Goal: Information Seeking & Learning: Learn about a topic

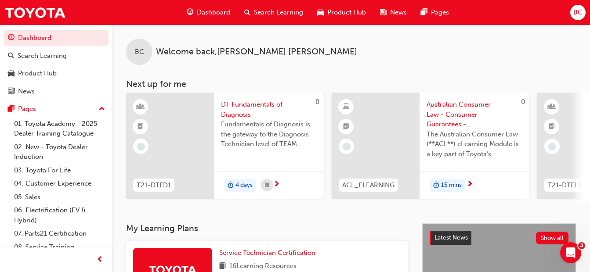
click at [65, 210] on link "06. Electrification (EV & Hybrid)" at bounding box center [60, 215] width 98 height 23
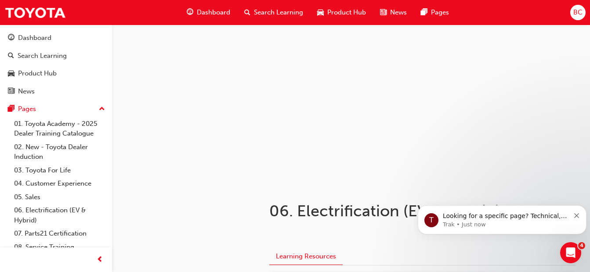
click at [335, 14] on span "Product Hub" at bounding box center [346, 12] width 39 height 10
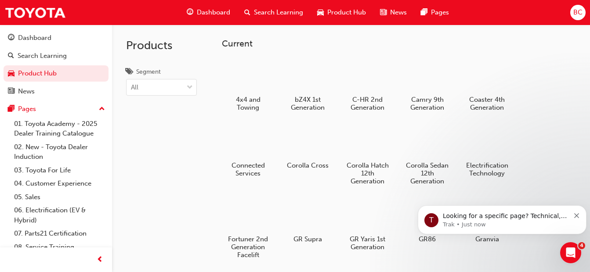
click at [367, 90] on div at bounding box center [367, 75] width 46 height 33
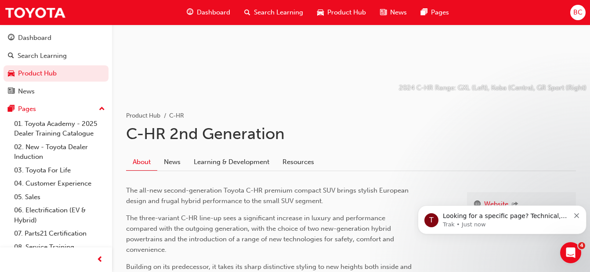
scroll to position [88, 0]
click at [243, 160] on link "Learning & Development" at bounding box center [231, 162] width 89 height 17
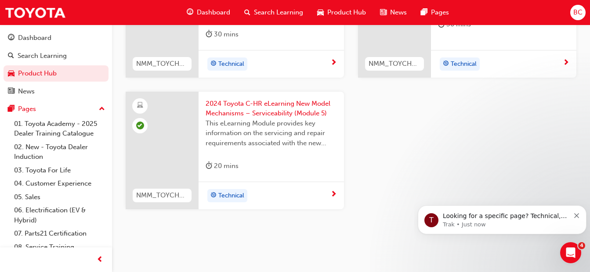
scroll to position [580, 0]
click at [320, 9] on span "car-icon" at bounding box center [320, 12] width 7 height 11
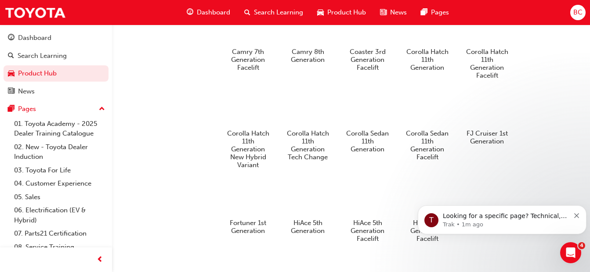
click at [574, 215] on icon "Dismiss notification" at bounding box center [576, 215] width 5 height 5
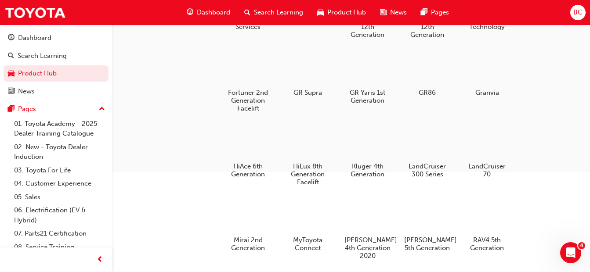
scroll to position [141, 0]
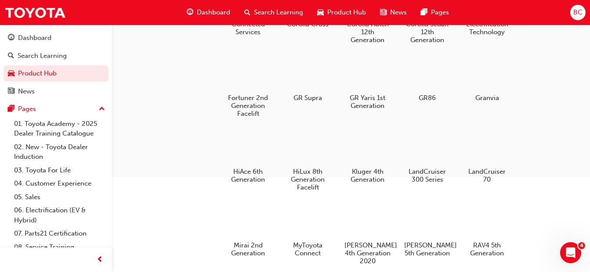
click at [506, 141] on div at bounding box center [487, 147] width 46 height 33
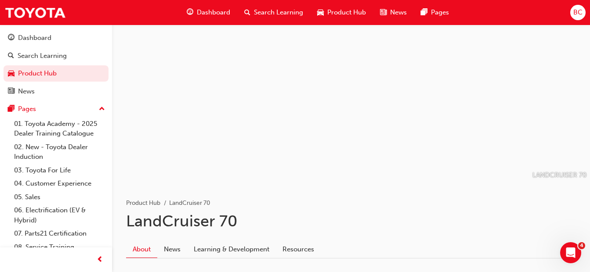
click at [255, 249] on link "Learning & Development" at bounding box center [231, 249] width 89 height 17
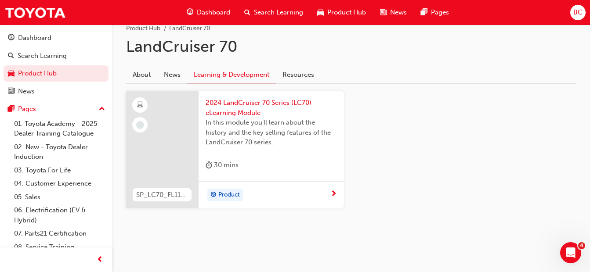
scroll to position [175, 0]
click at [333, 194] on span "next-icon" at bounding box center [333, 194] width 7 height 8
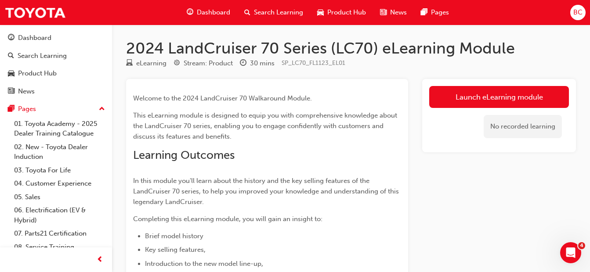
click at [497, 98] on link "Launch eLearning module" at bounding box center [499, 97] width 140 height 22
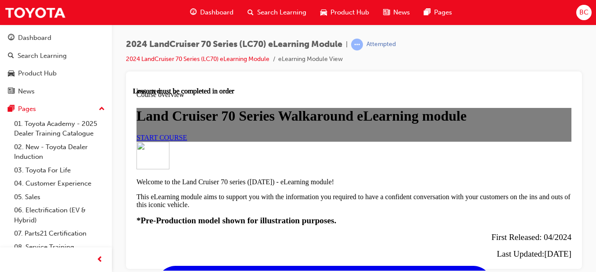
click at [353, 7] on div "Product Hub" at bounding box center [344, 13] width 63 height 18
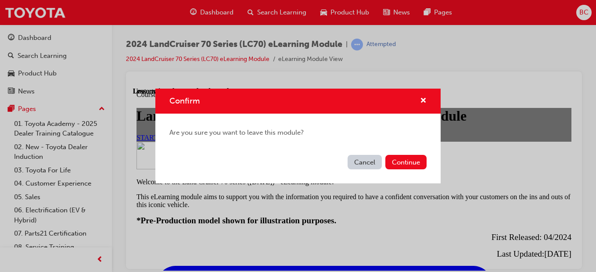
click at [419, 165] on button "Continue" at bounding box center [405, 162] width 41 height 14
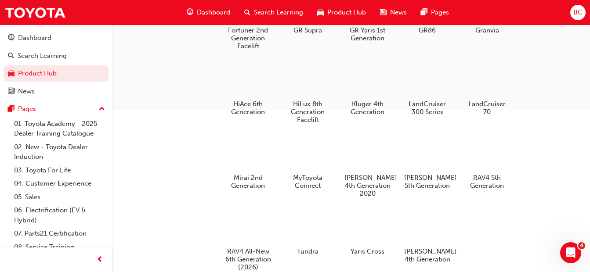
scroll to position [216, 0]
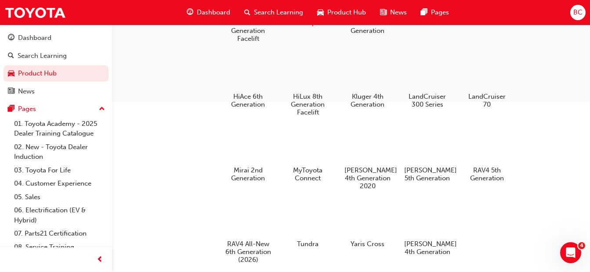
click at [299, 68] on div at bounding box center [307, 72] width 46 height 33
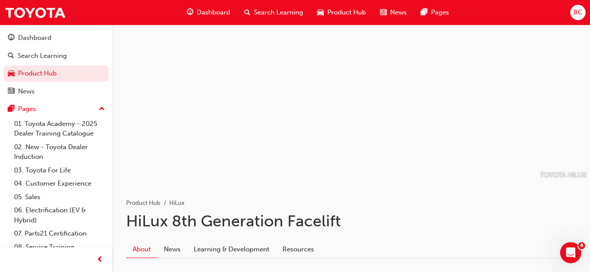
click at [248, 252] on link "Learning & Development" at bounding box center [231, 249] width 89 height 17
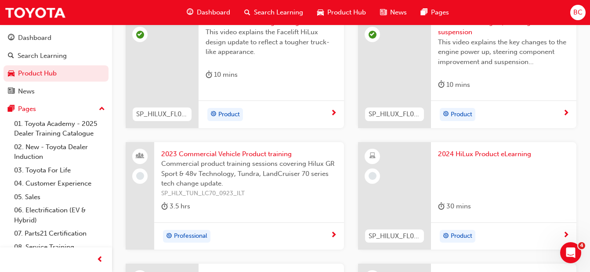
scroll to position [369, 0]
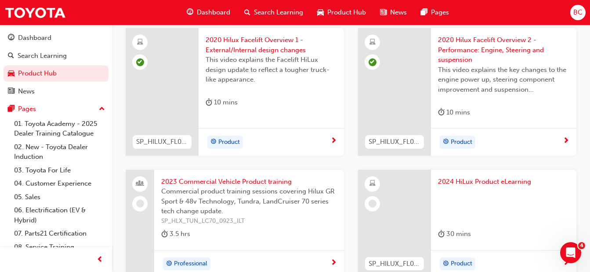
click at [482, 183] on span "2024 HiLux Product eLearning" at bounding box center [503, 182] width 131 height 10
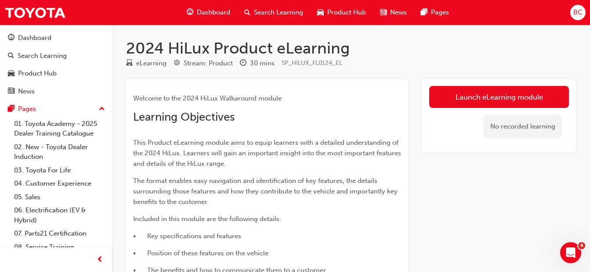
click at [504, 90] on link "Launch eLearning module" at bounding box center [499, 97] width 140 height 22
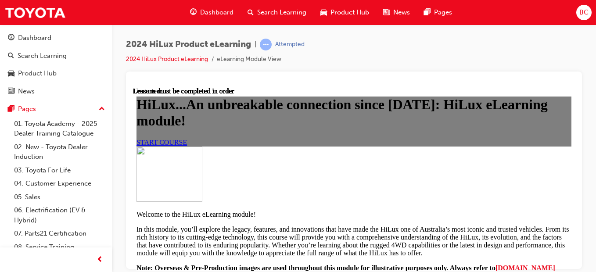
click at [187, 146] on span "START COURSE" at bounding box center [162, 141] width 50 height 7
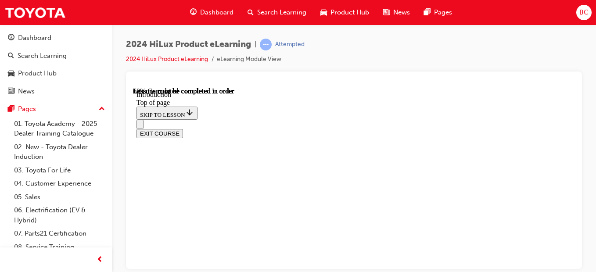
scroll to position [417, 0]
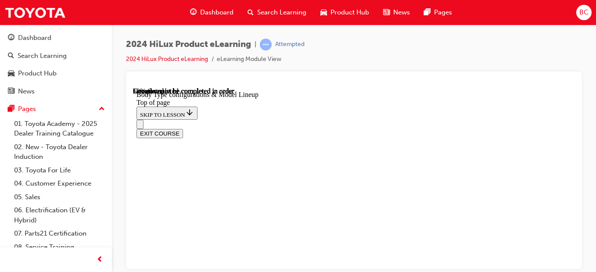
scroll to position [355, 0]
click at [367, 119] on div "EXIT COURSE" at bounding box center [351, 128] width 428 height 18
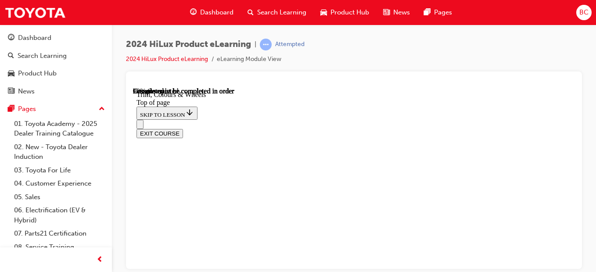
scroll to position [1391, 0]
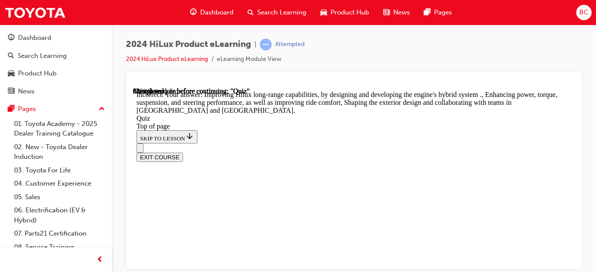
scroll to position [399, 0]
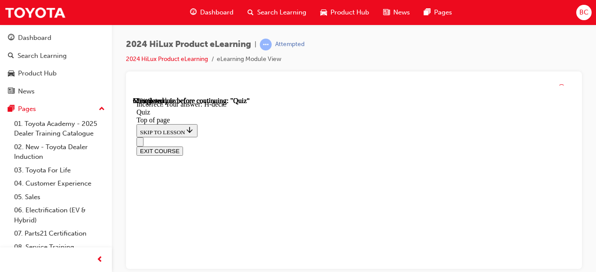
scroll to position [305, 0]
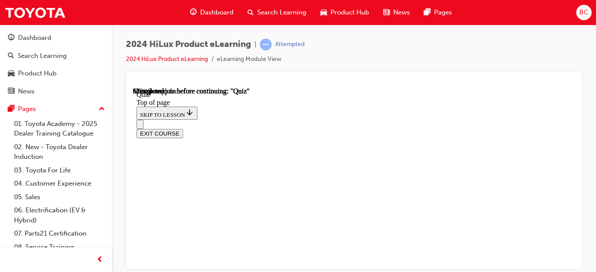
scroll to position [206, 0]
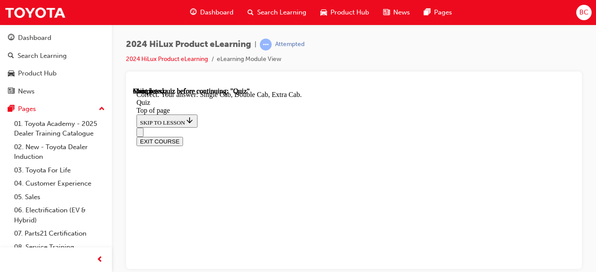
scroll to position [370, 0]
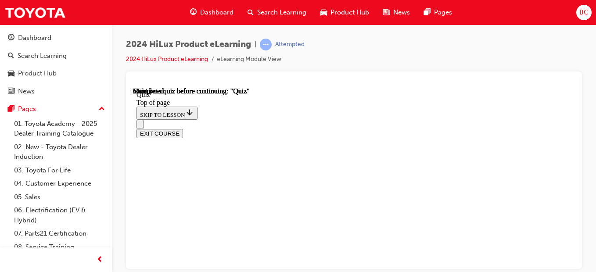
scroll to position [293, 0]
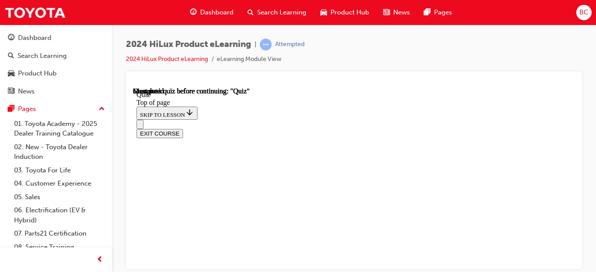
click at [480, 119] on div "EXIT COURSE" at bounding box center [351, 128] width 428 height 18
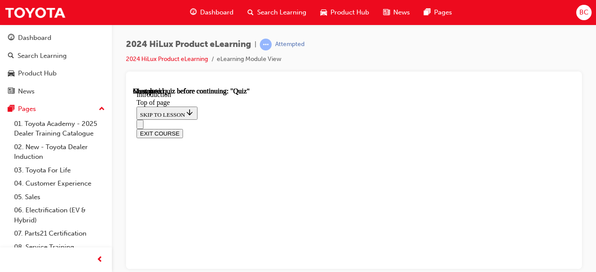
scroll to position [801, 0]
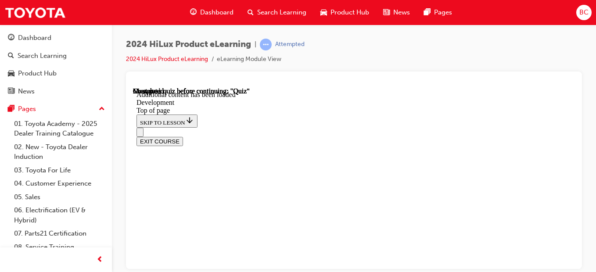
scroll to position [773, 0]
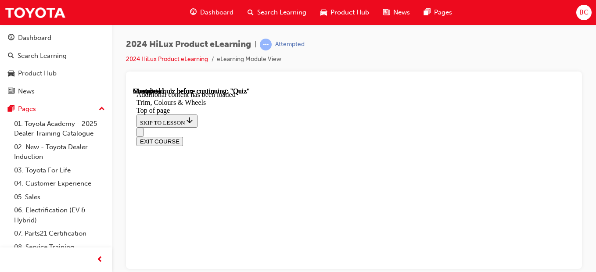
scroll to position [1460, 0]
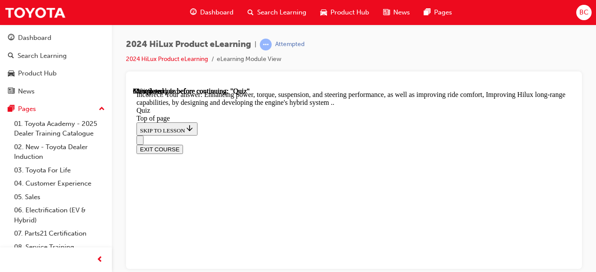
scroll to position [399, 0]
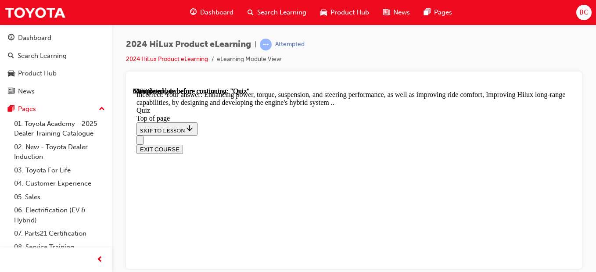
scroll to position [252, 0]
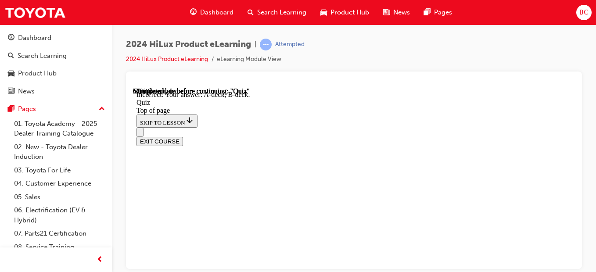
scroll to position [305, 0]
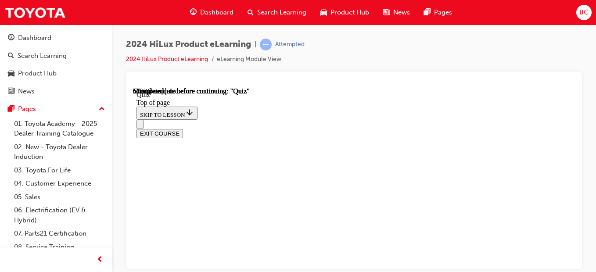
scroll to position [165, 0]
drag, startPoint x: 379, startPoint y: 160, endPoint x: 378, endPoint y: 237, distance: 76.8
drag, startPoint x: 378, startPoint y: 237, endPoint x: 360, endPoint y: 194, distance: 46.2
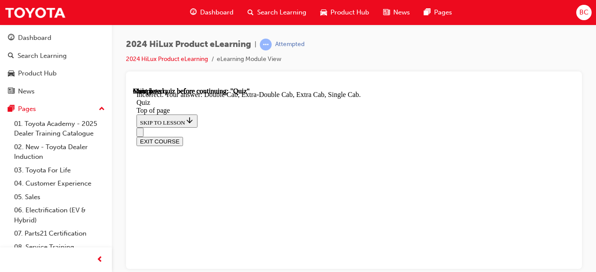
scroll to position [370, 0]
click at [183, 137] on button "EXIT COURSE" at bounding box center [160, 141] width 47 height 9
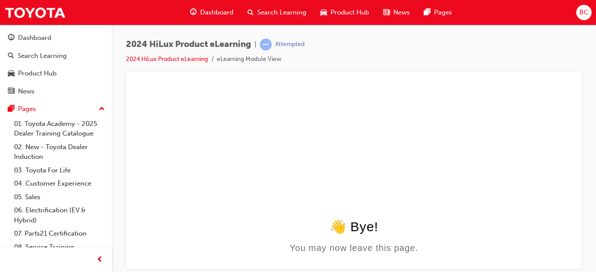
scroll to position [0, 0]
